Goal: Book appointment/travel/reservation

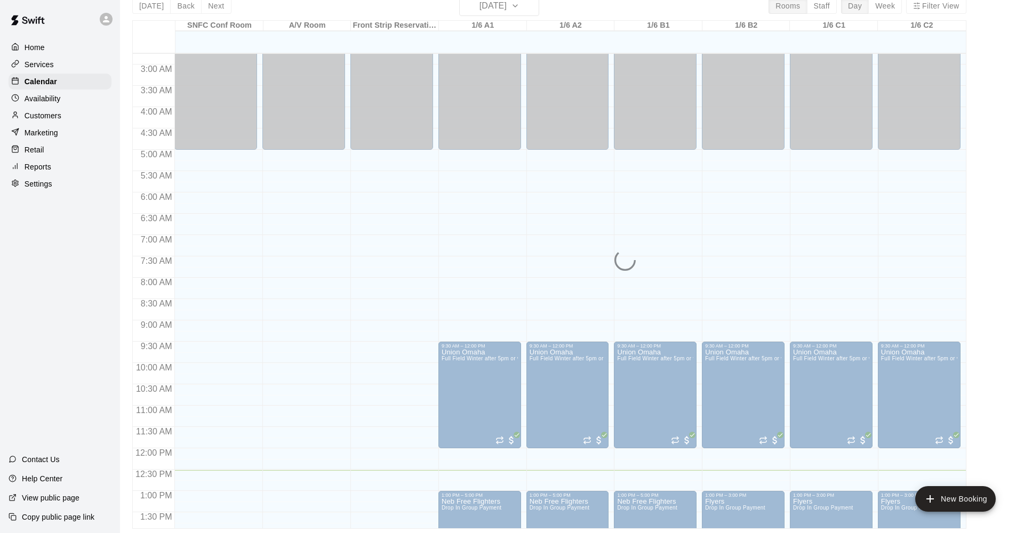
scroll to position [75, 0]
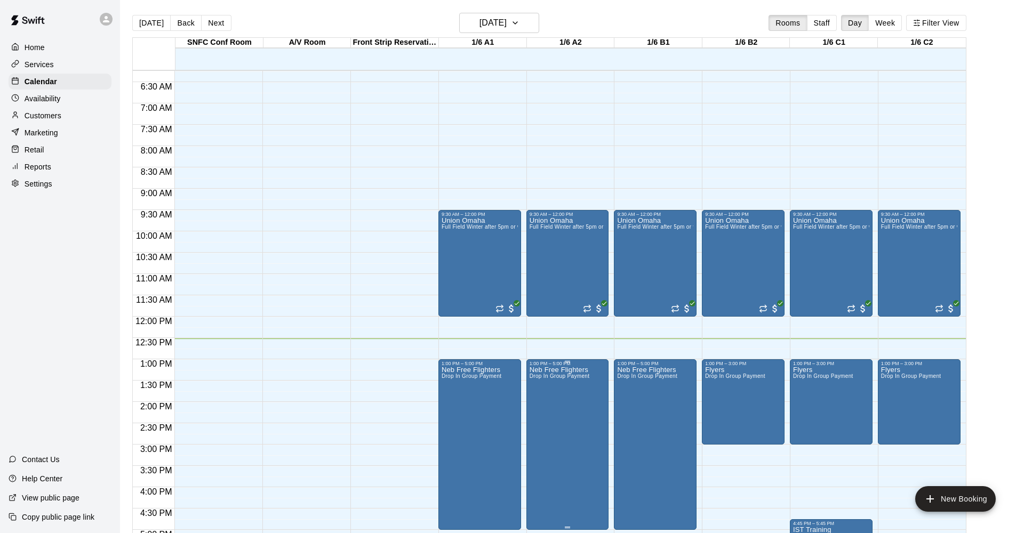
scroll to position [58, 0]
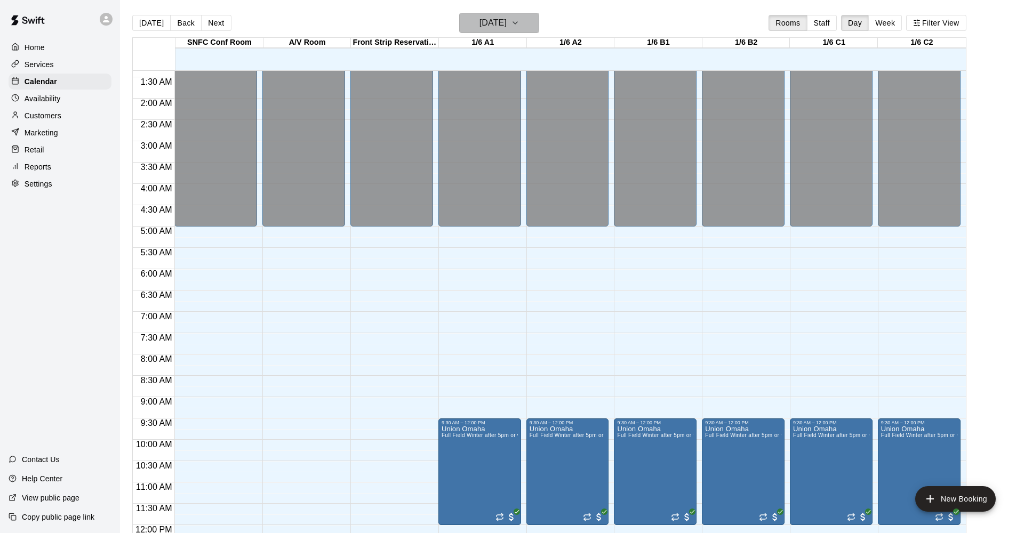
click at [501, 22] on h6 "[DATE]" at bounding box center [492, 22] width 27 height 15
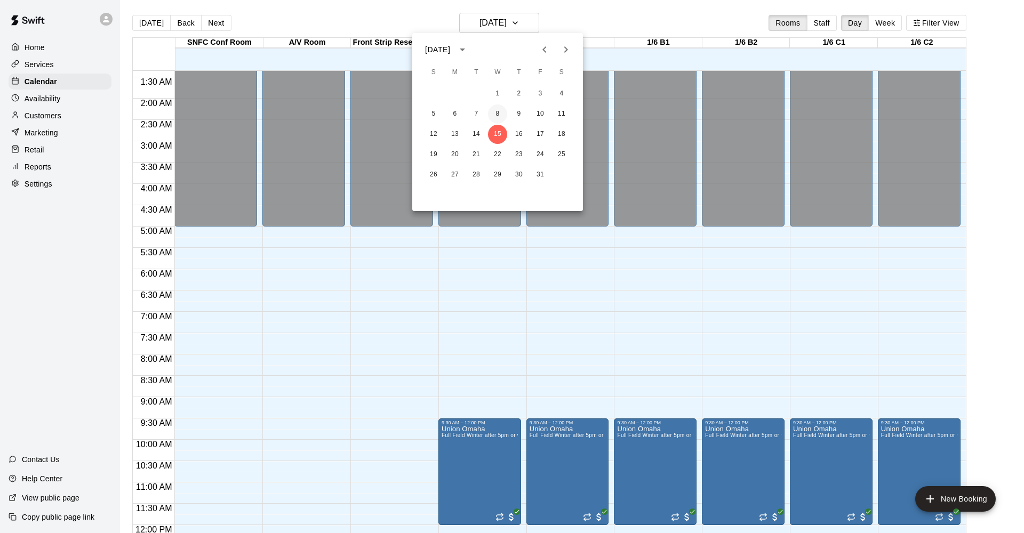
click at [496, 114] on button "8" at bounding box center [497, 113] width 19 height 19
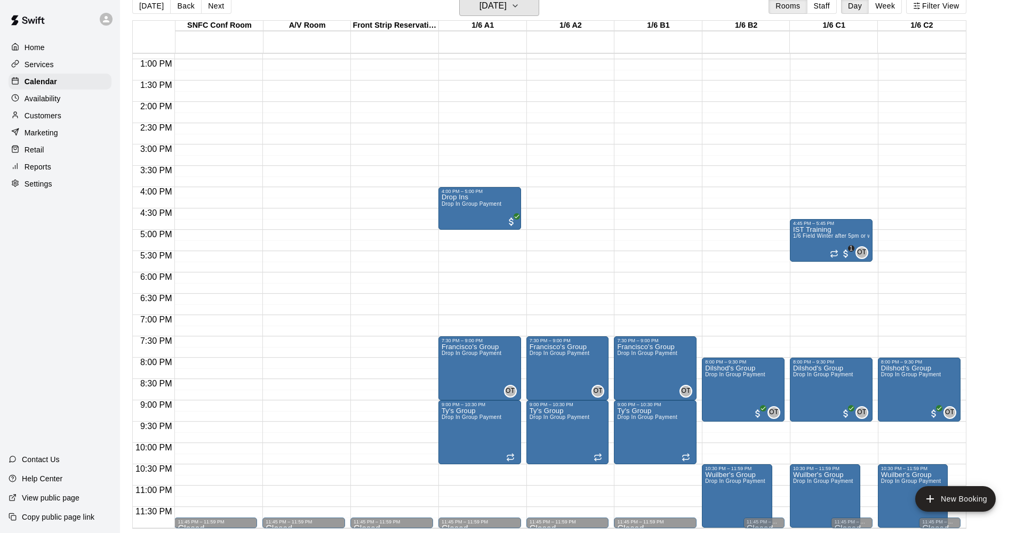
scroll to position [17, 0]
click at [495, 9] on h6 "[DATE]" at bounding box center [492, 5] width 27 height 15
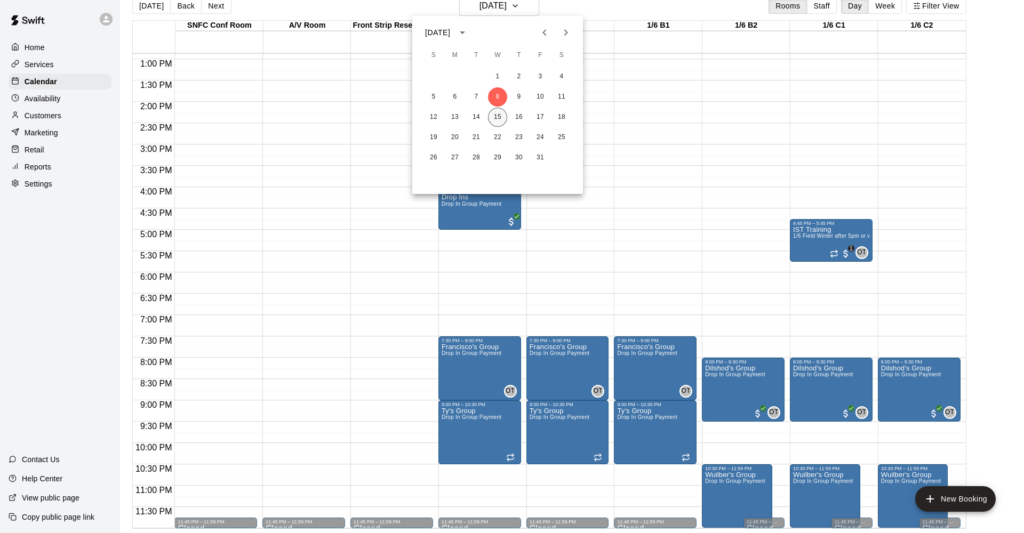
click at [496, 119] on button "15" at bounding box center [497, 117] width 19 height 19
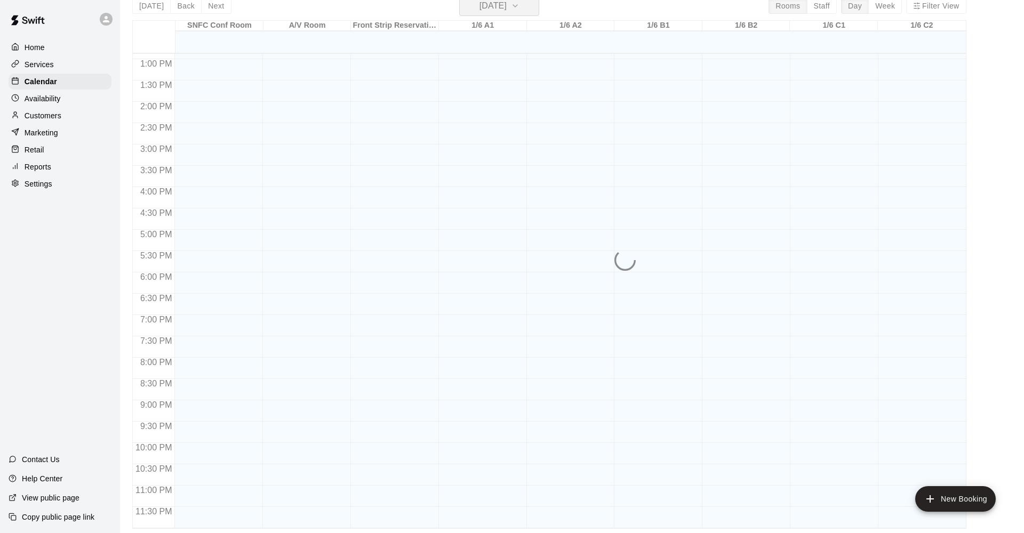
scroll to position [13, 0]
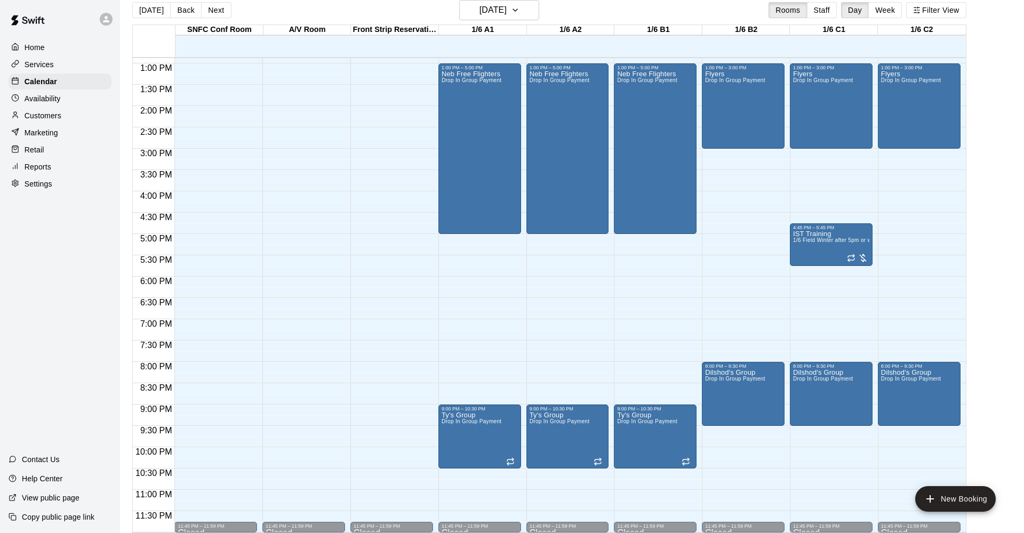
click at [649, 260] on div "12:00 AM – 5:00 AM Closed 9:30 AM – 12:00 PM Union Omaha Full Field Winter afte…" at bounding box center [655, 21] width 83 height 1024
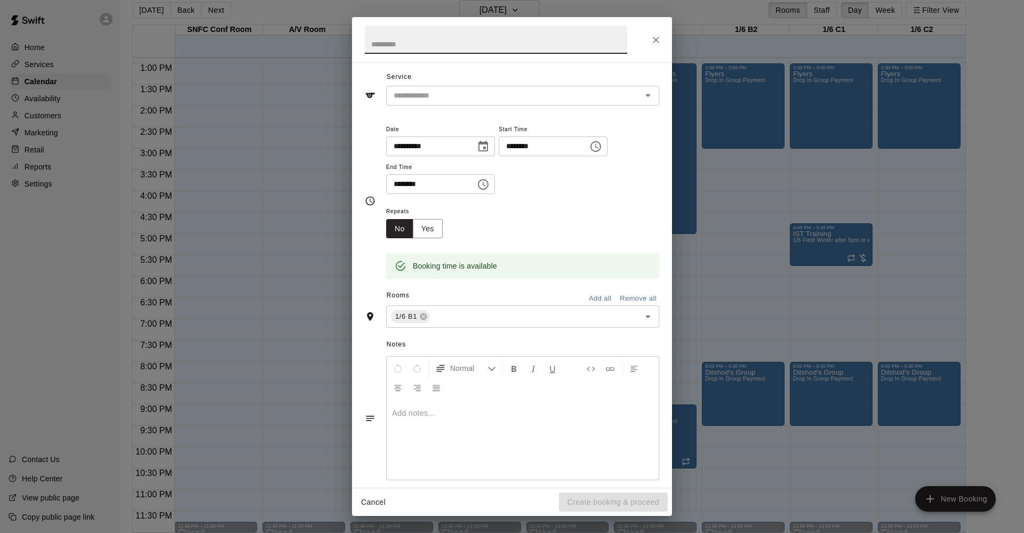
scroll to position [39, 0]
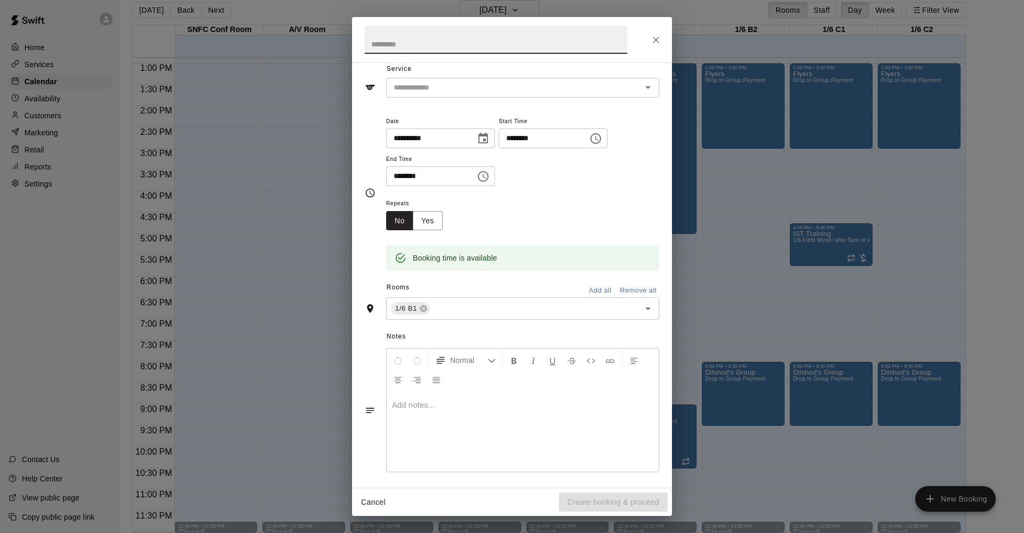
click at [656, 37] on icon "Close" at bounding box center [655, 40] width 11 height 11
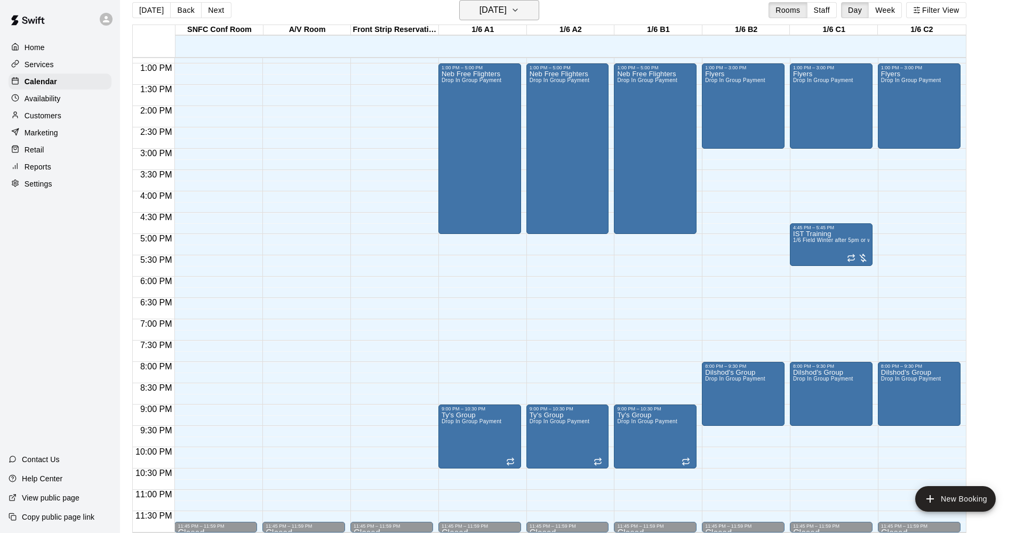
click at [492, 12] on h6 "[DATE]" at bounding box center [492, 10] width 27 height 15
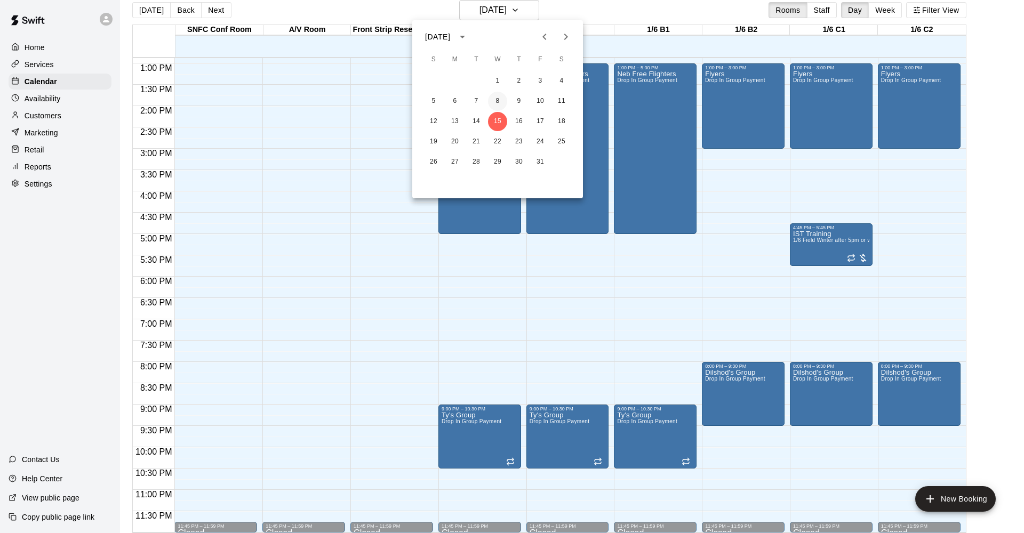
click at [501, 98] on button "8" at bounding box center [497, 101] width 19 height 19
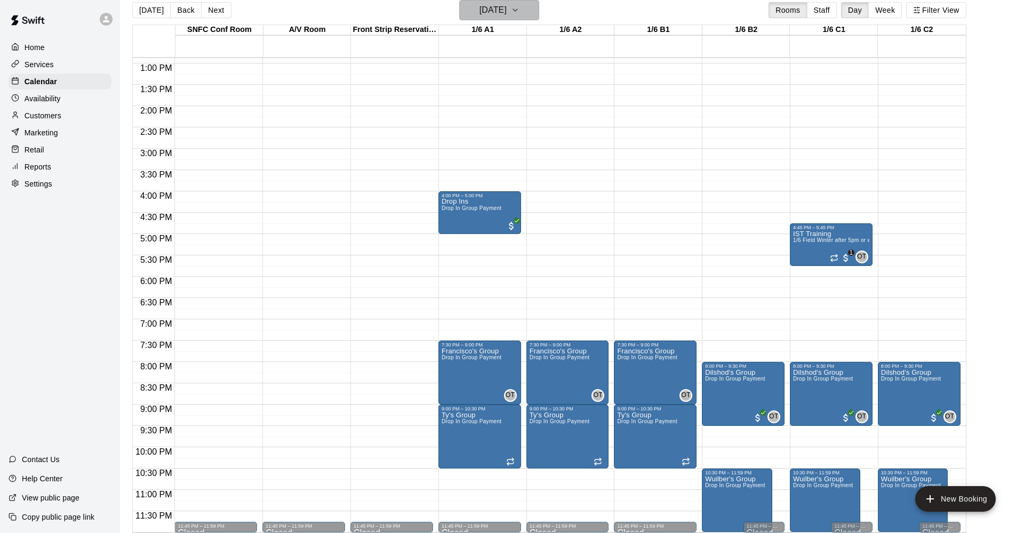
click at [505, 14] on h6 "[DATE]" at bounding box center [492, 10] width 27 height 15
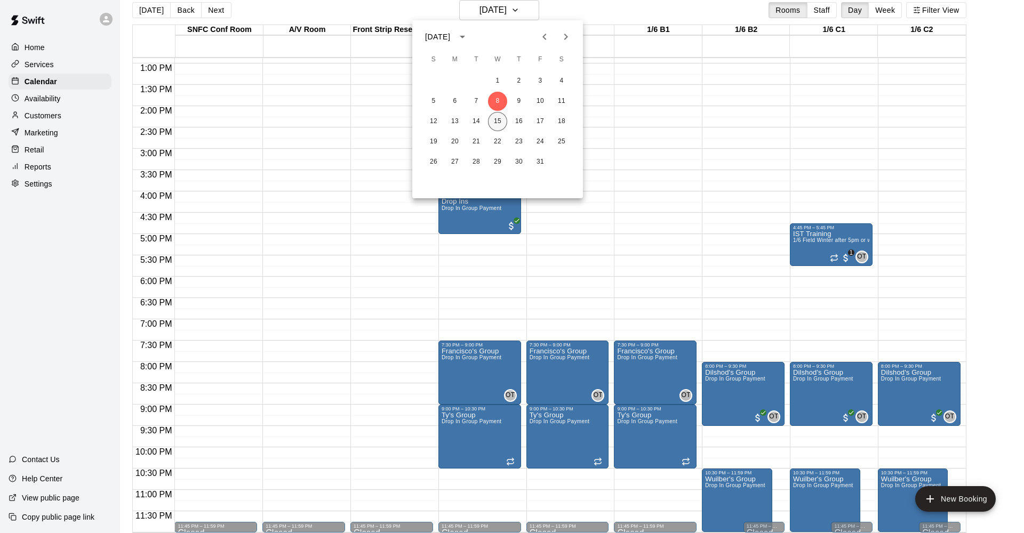
click at [497, 123] on button "15" at bounding box center [497, 121] width 19 height 19
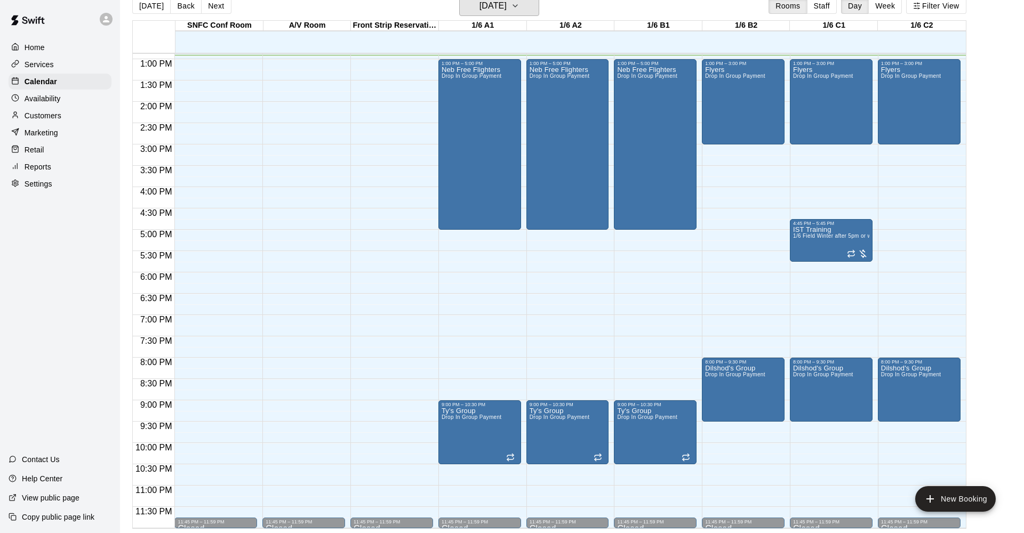
scroll to position [0, 0]
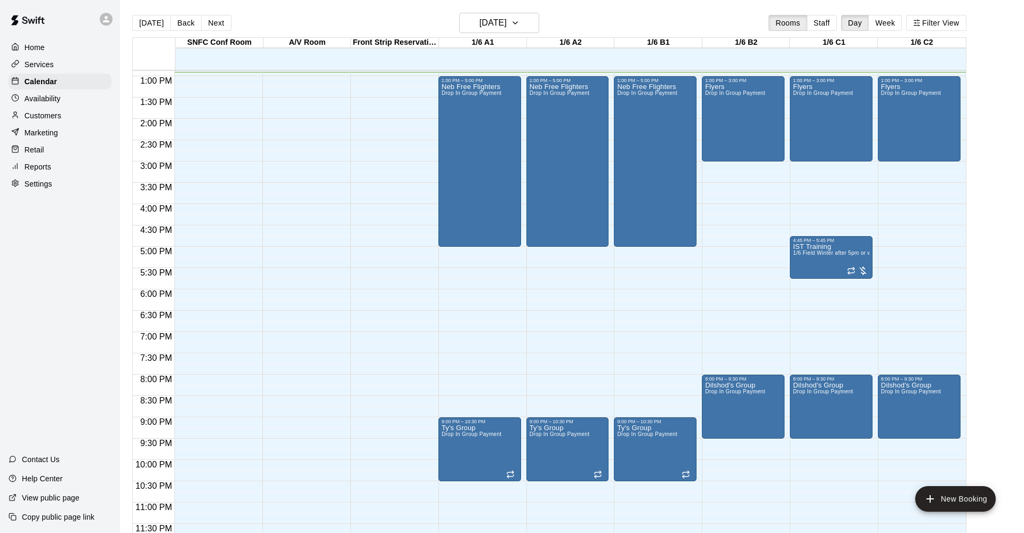
click at [486, 359] on div "12:00 AM – 5:00 AM Closed 9:30 AM – 12:00 PM Union Omaha Full Field Winter afte…" at bounding box center [479, 34] width 83 height 1024
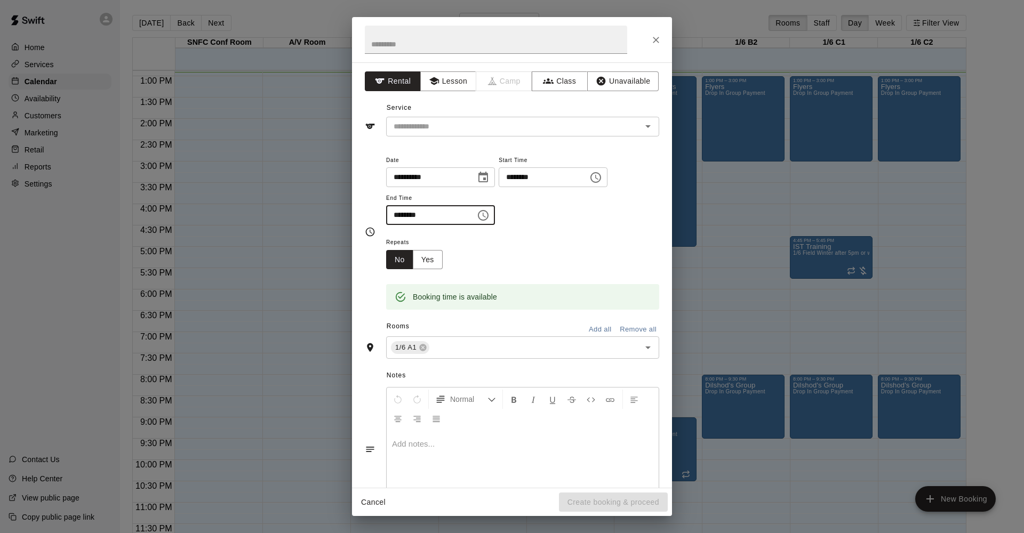
click at [397, 213] on input "********" at bounding box center [427, 215] width 82 height 20
type input "********"
click at [395, 49] on input "text" at bounding box center [496, 40] width 262 height 28
type input "**********"
click at [407, 126] on input "text" at bounding box center [506, 126] width 235 height 13
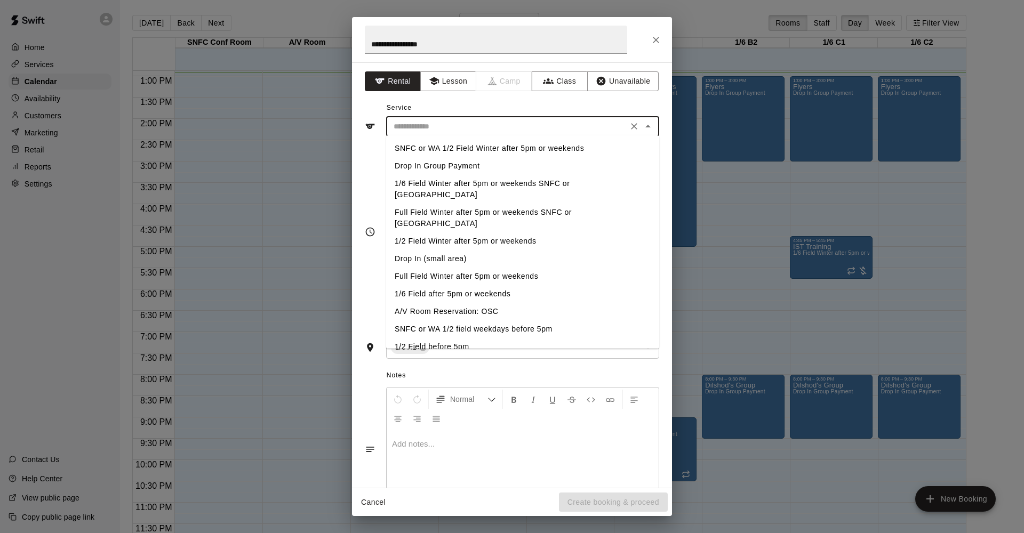
click at [426, 165] on li "Drop In Group Payment" at bounding box center [522, 166] width 273 height 18
type input "**********"
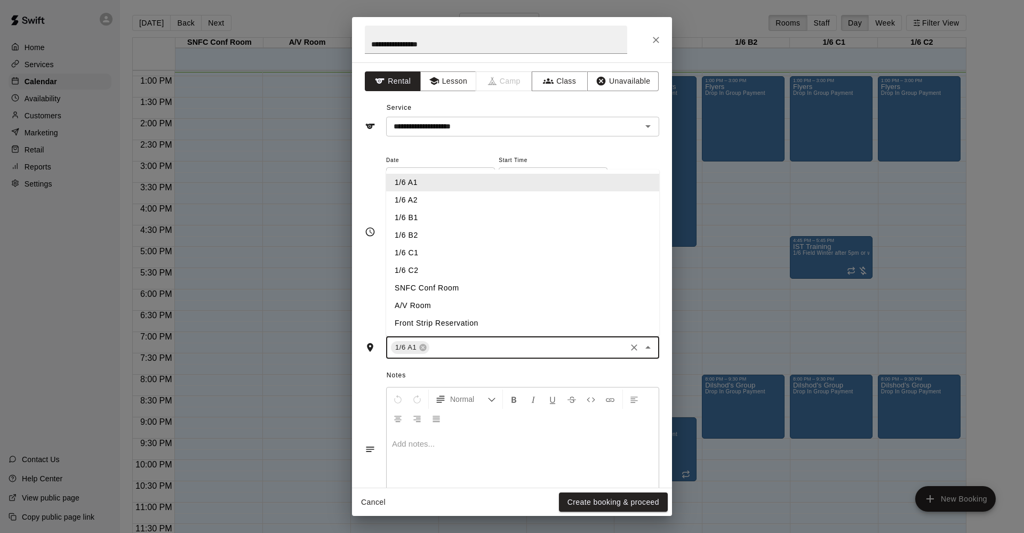
click at [482, 341] on input "text" at bounding box center [528, 347] width 194 height 13
click at [412, 198] on li "1/6 A2" at bounding box center [522, 200] width 273 height 18
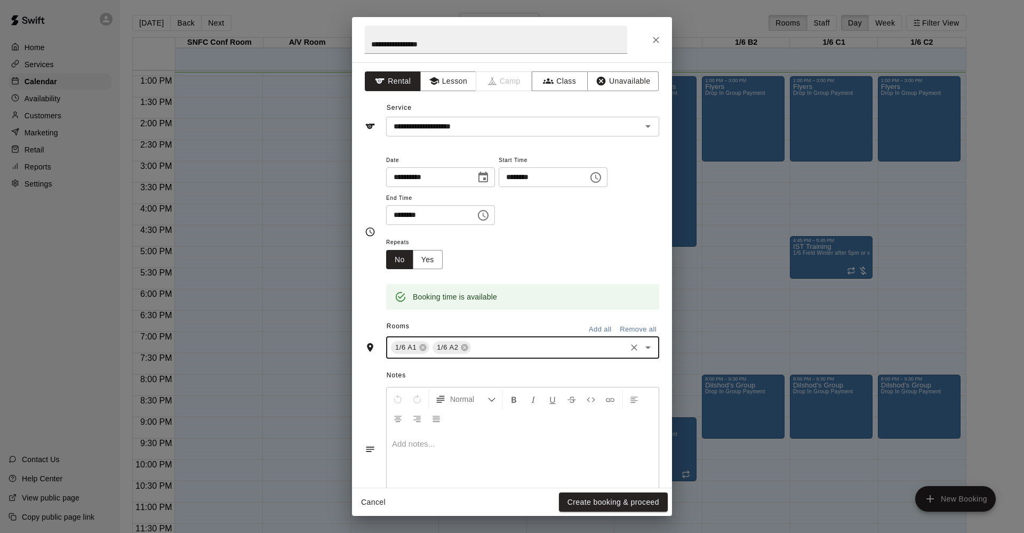
click at [501, 344] on input "text" at bounding box center [548, 347] width 152 height 13
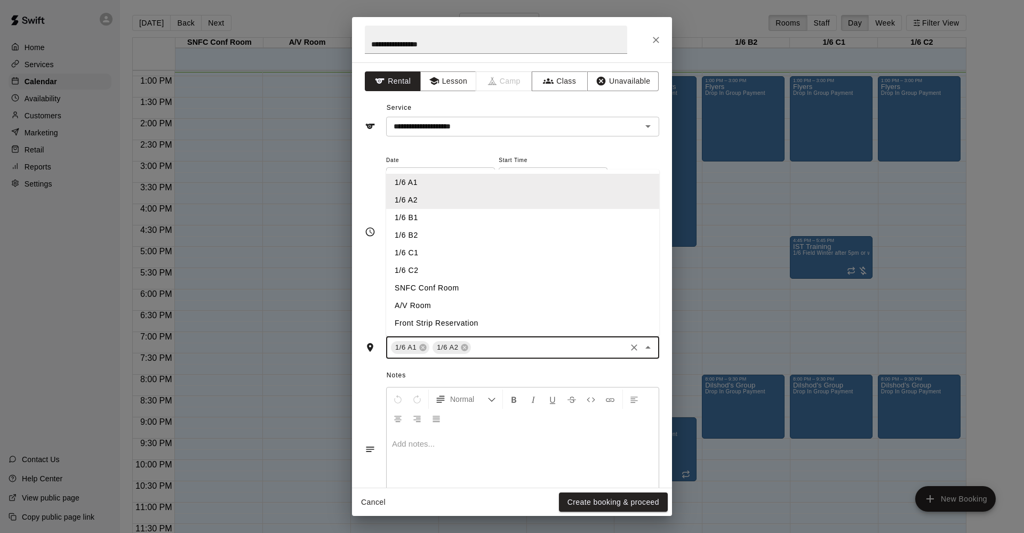
click at [424, 217] on li "1/6 B1" at bounding box center [522, 218] width 273 height 18
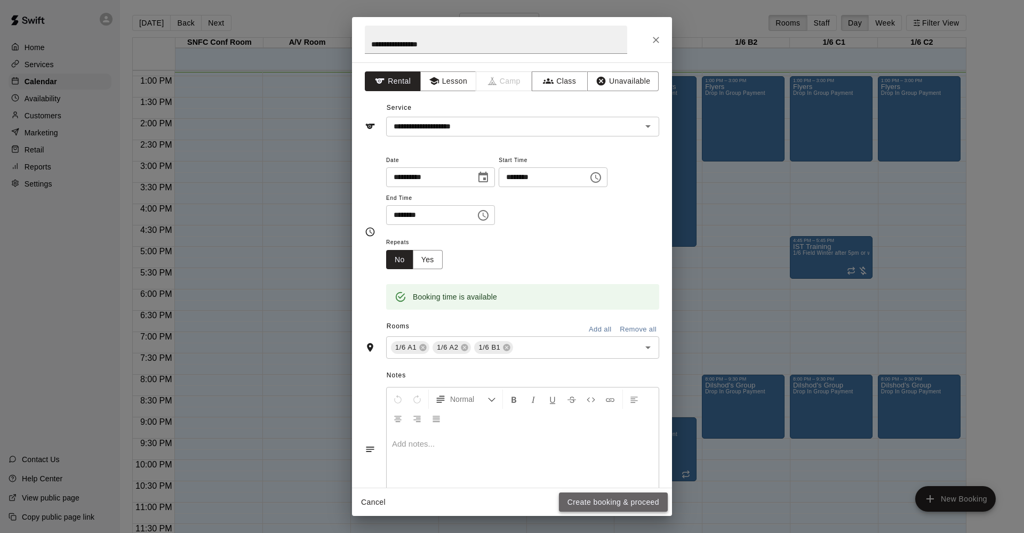
click at [613, 497] on button "Create booking & proceed" at bounding box center [613, 503] width 109 height 20
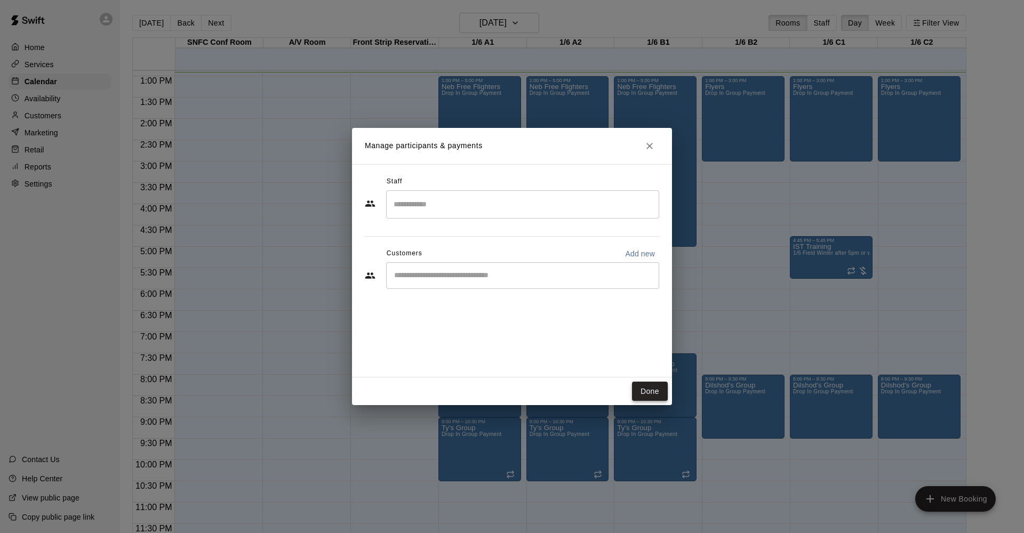
click at [649, 388] on button "Done" at bounding box center [650, 392] width 36 height 20
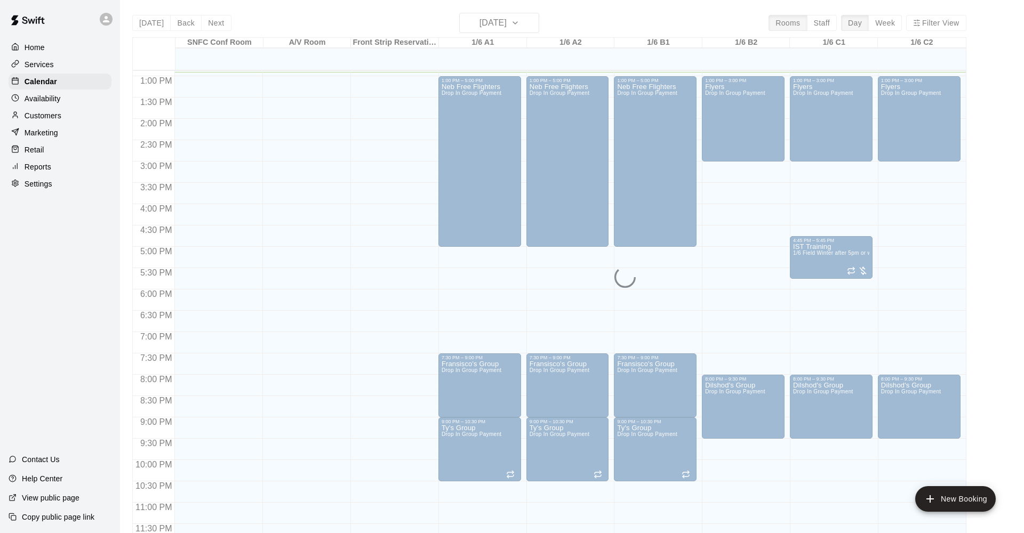
drag, startPoint x: 649, startPoint y: 388, endPoint x: 697, endPoint y: 350, distance: 61.1
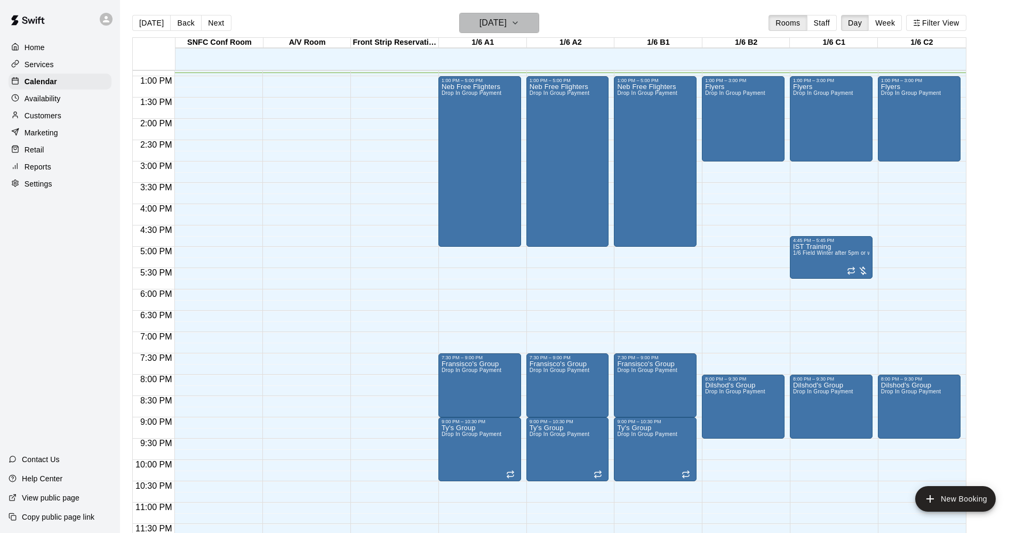
click at [506, 26] on h6 "[DATE]" at bounding box center [492, 22] width 27 height 15
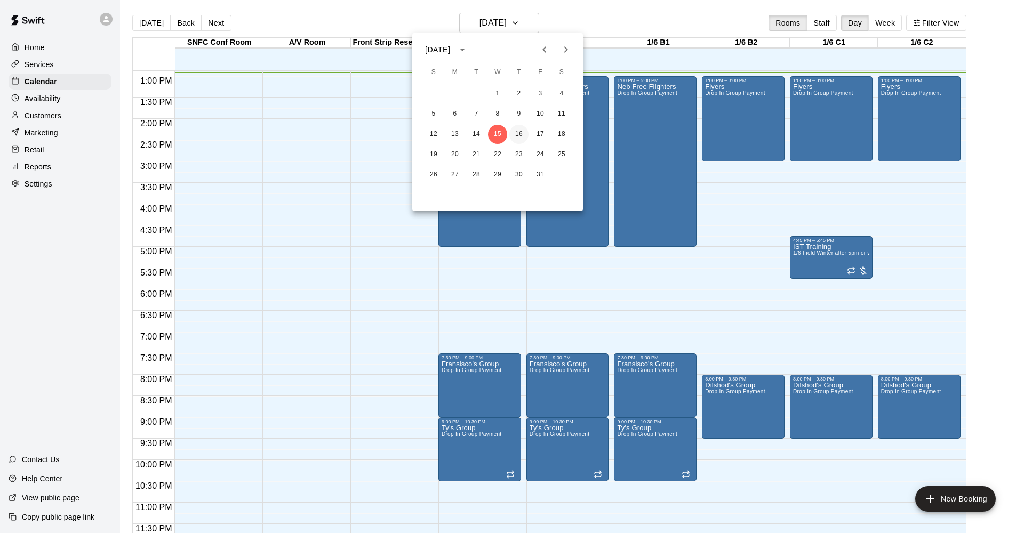
click at [519, 138] on button "16" at bounding box center [518, 134] width 19 height 19
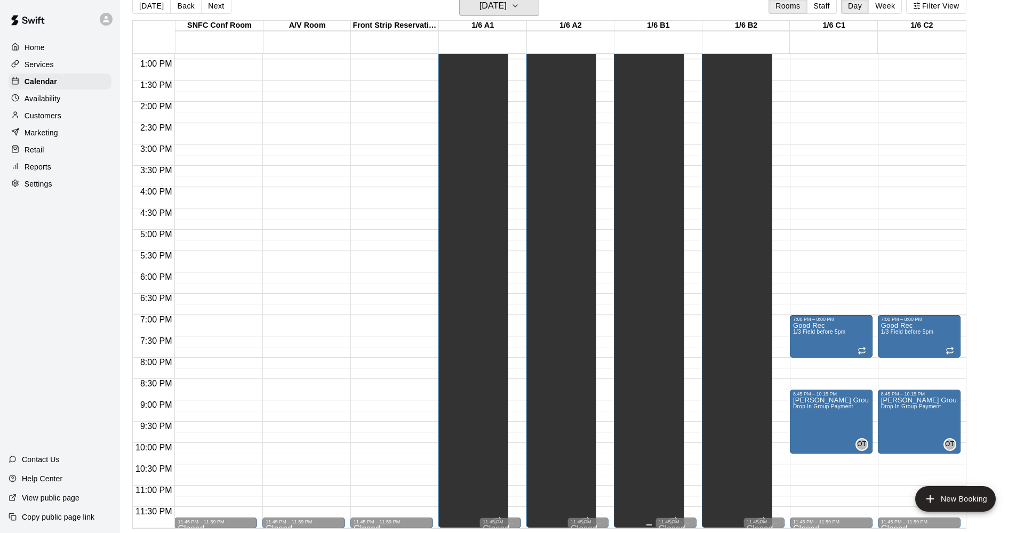
scroll to position [17, 0]
click at [820, 458] on div "12:00 AM – 5:00 AM Closed 7:00 PM – 8:00 PM Good Rec 1/3 Field before 5pm 8:45 …" at bounding box center [831, 17] width 83 height 1024
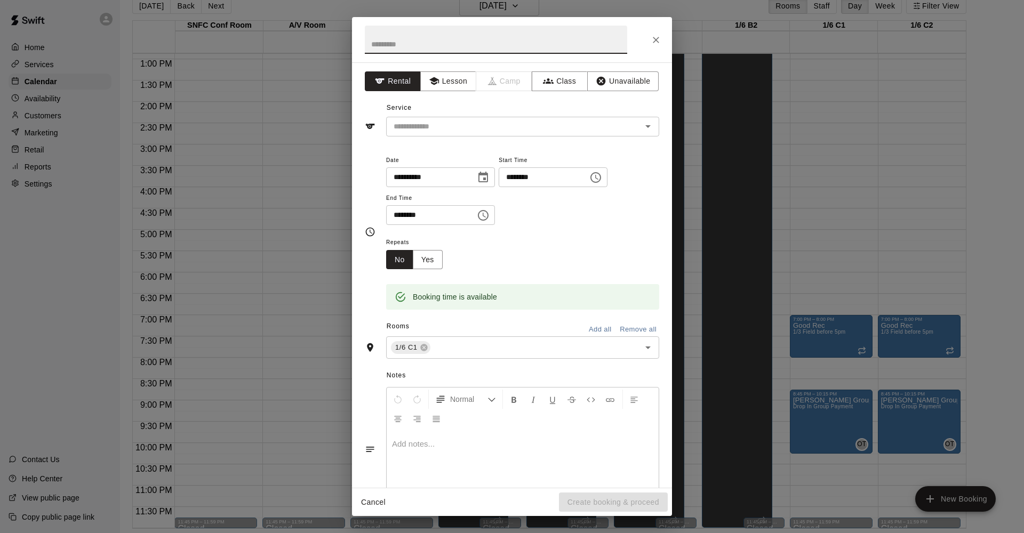
click at [396, 214] on input "********" at bounding box center [427, 215] width 82 height 20
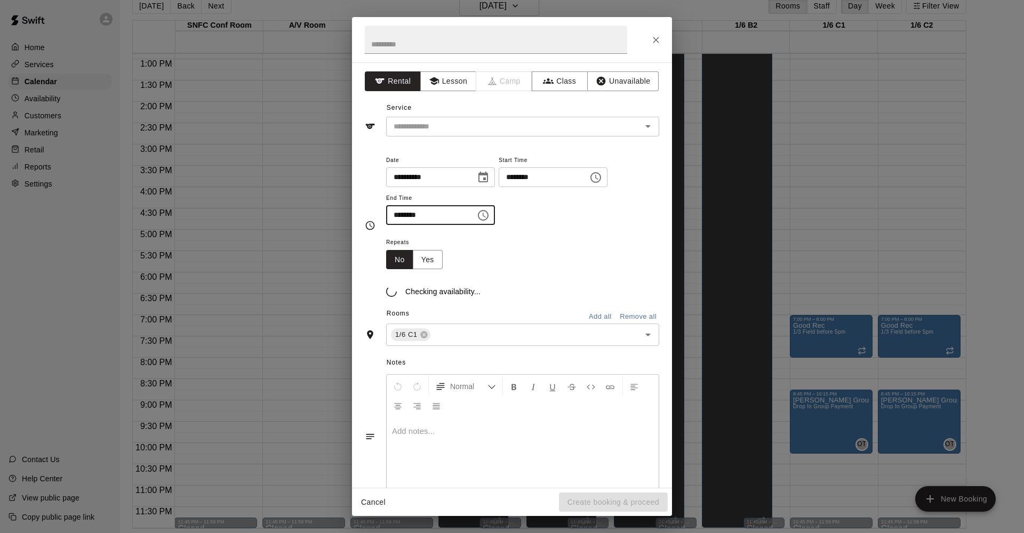
type input "********"
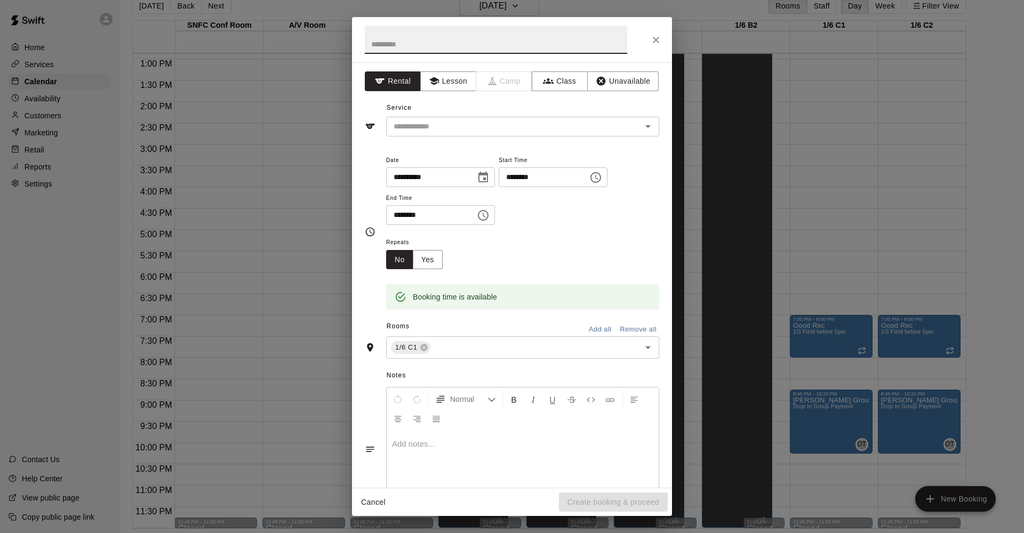
click at [393, 50] on input "text" at bounding box center [496, 40] width 262 height 28
type input "**********"
click at [416, 124] on input "text" at bounding box center [506, 126] width 235 height 13
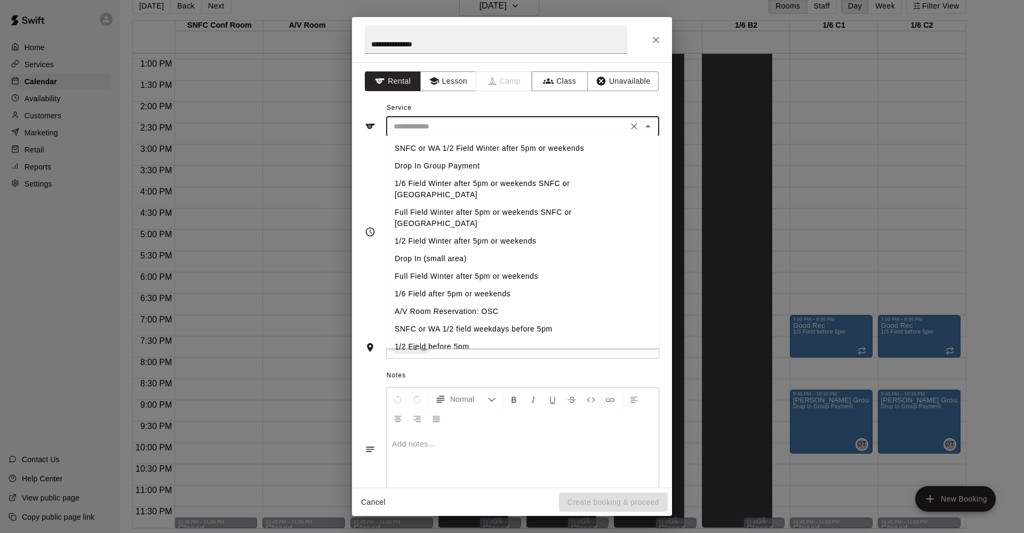
click at [413, 168] on li "Drop In Group Payment" at bounding box center [522, 166] width 273 height 18
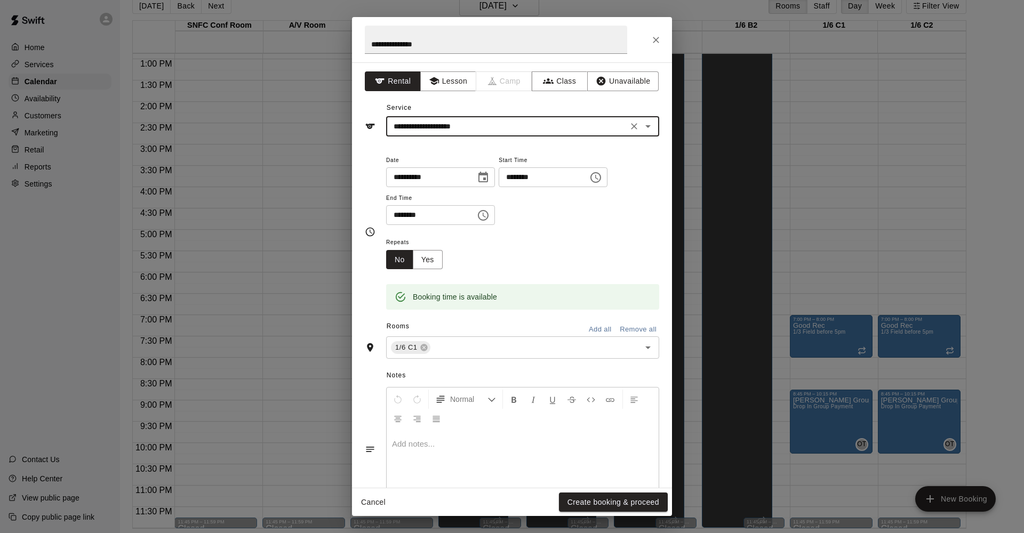
type input "**********"
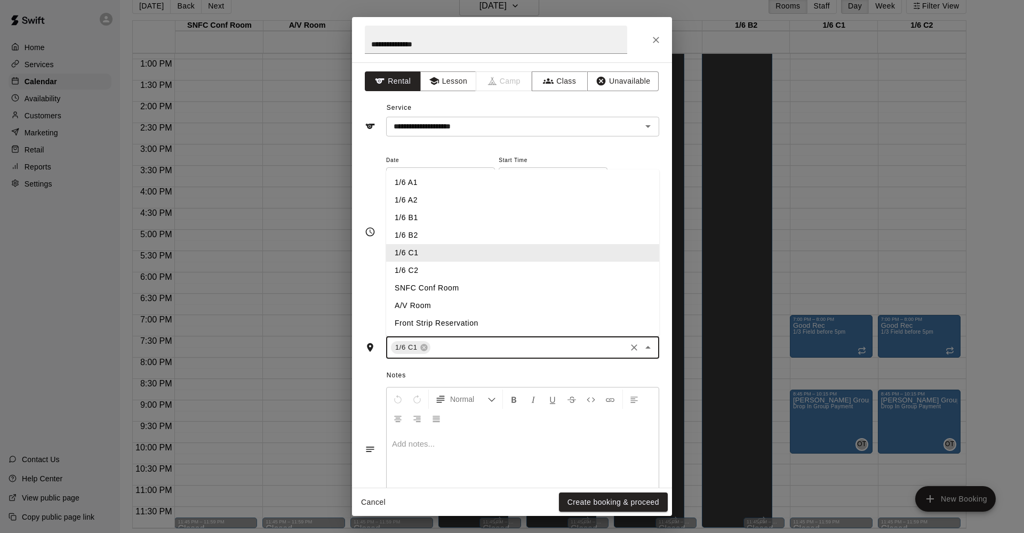
click at [483, 349] on input "text" at bounding box center [528, 347] width 192 height 13
click at [471, 345] on input "text" at bounding box center [528, 347] width 192 height 13
click at [411, 265] on li "1/6 C2" at bounding box center [522, 271] width 273 height 18
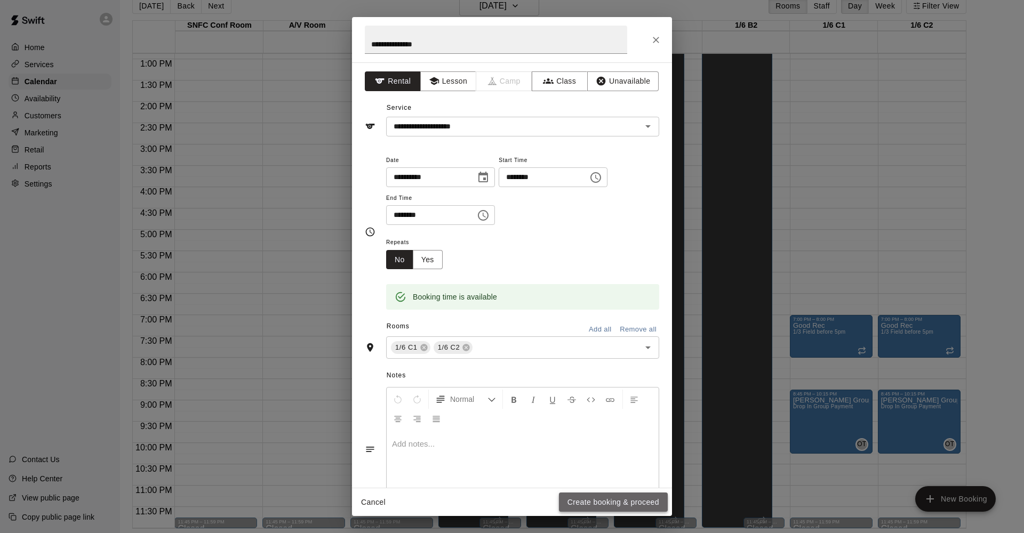
click at [610, 496] on button "Create booking & proceed" at bounding box center [613, 503] width 109 height 20
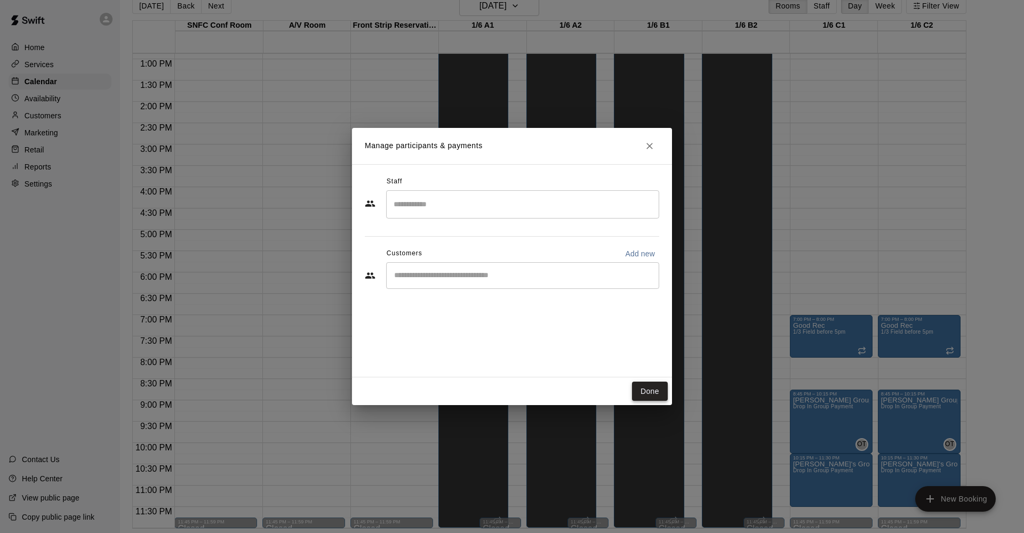
click at [652, 389] on button "Done" at bounding box center [650, 392] width 36 height 20
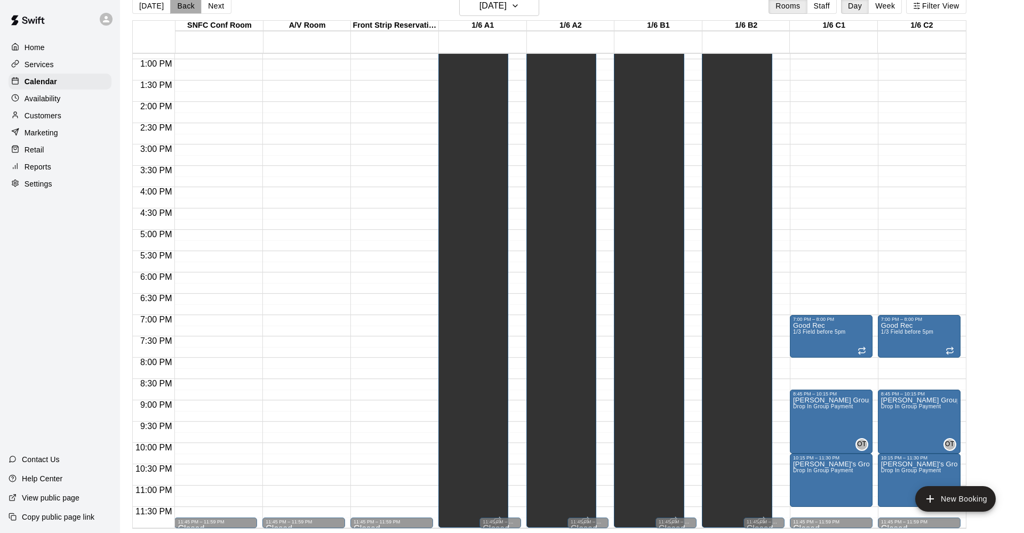
click at [181, 8] on button "Back" at bounding box center [185, 6] width 31 height 16
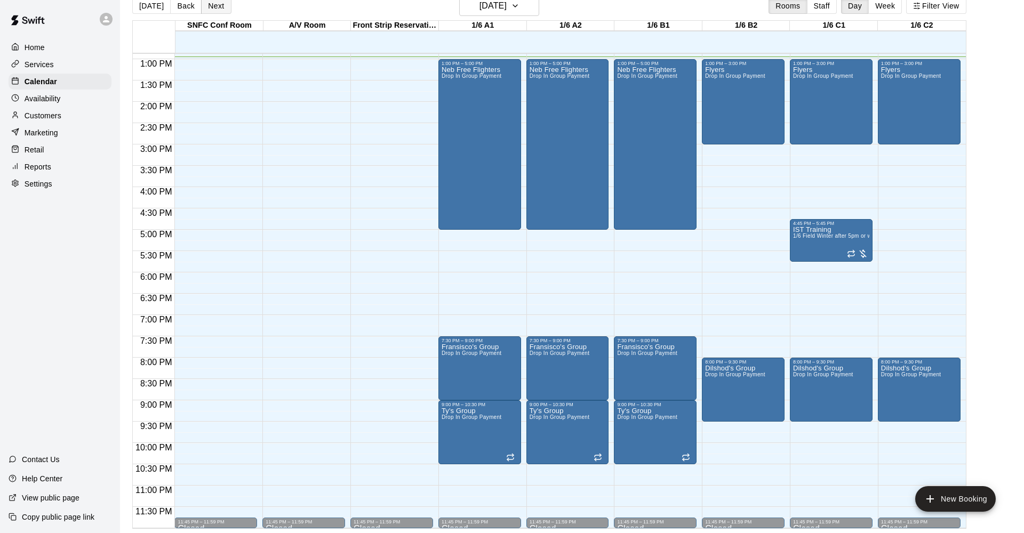
click at [211, 10] on button "Next" at bounding box center [216, 6] width 30 height 16
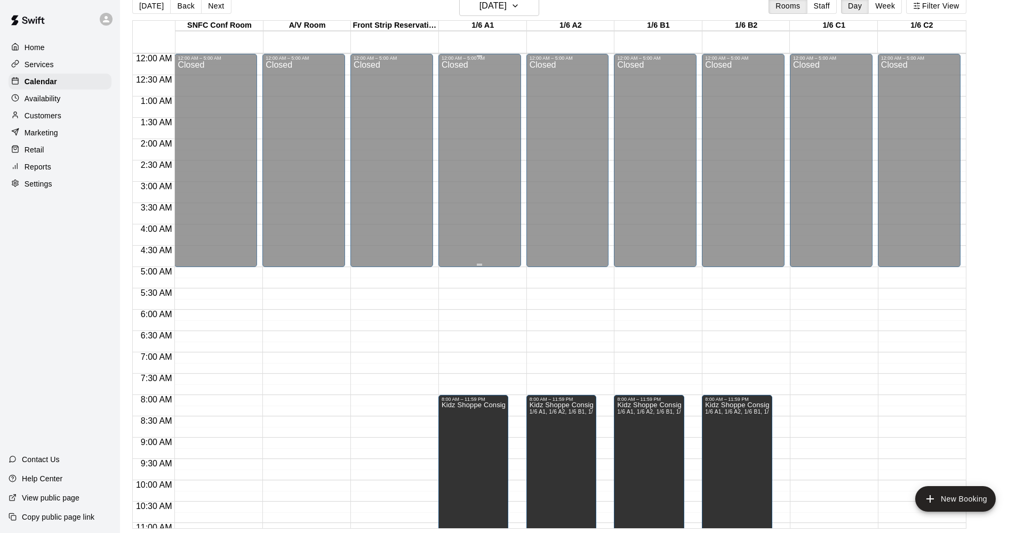
scroll to position [0, 0]
